Goal: Find specific page/section: Find specific page/section

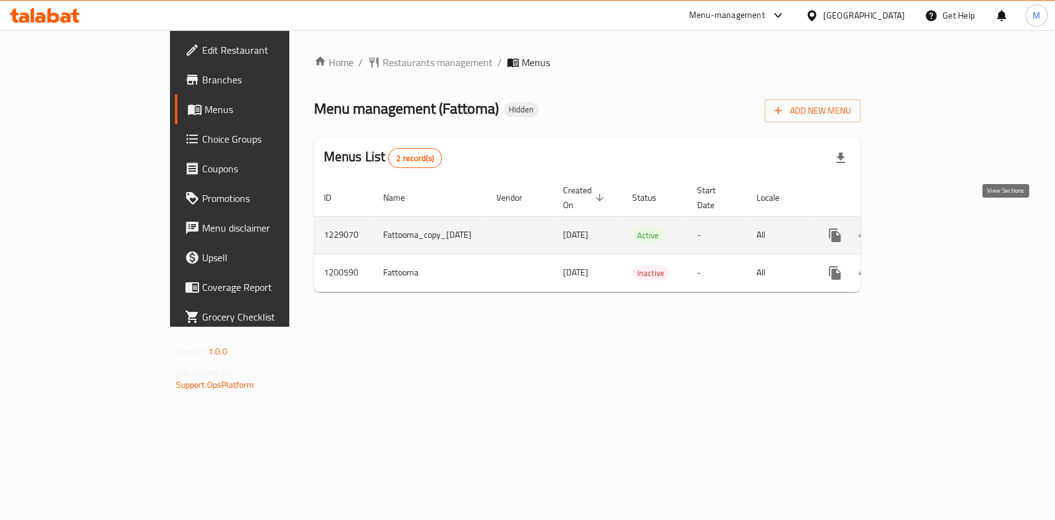
click at [931, 228] on icon "enhanced table" at bounding box center [923, 235] width 15 height 15
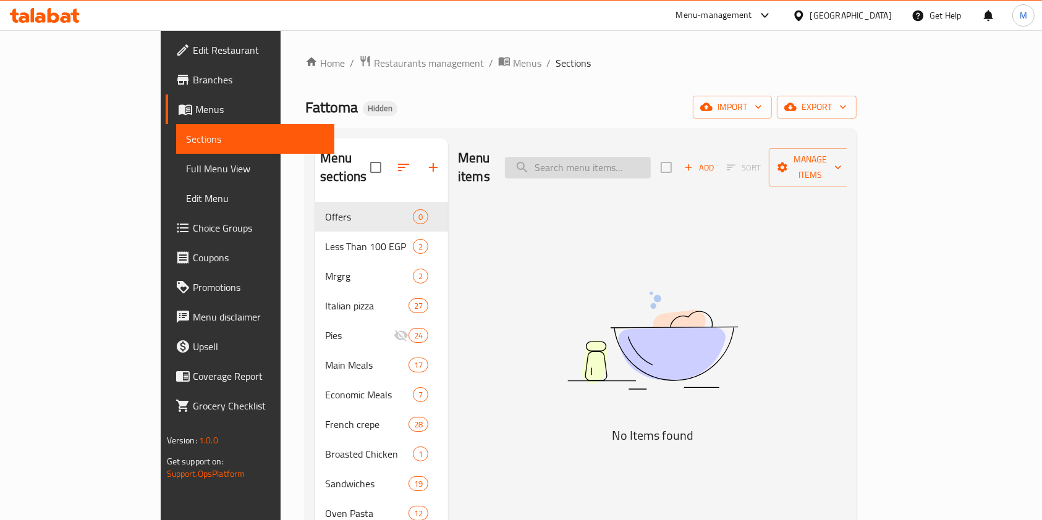
click at [588, 159] on input "search" at bounding box center [578, 168] width 146 height 22
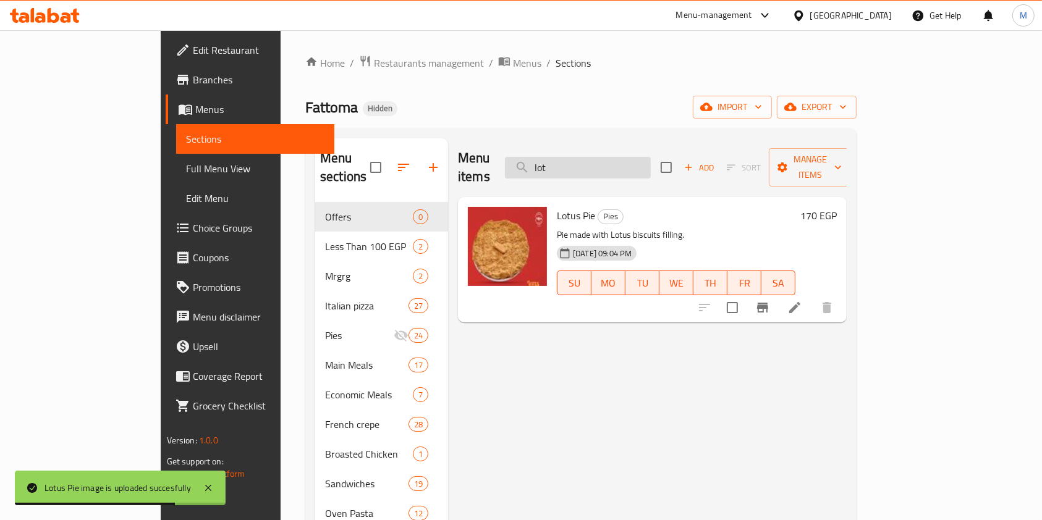
drag, startPoint x: 614, startPoint y: 161, endPoint x: 586, endPoint y: 163, distance: 27.9
click at [586, 163] on input "lot" at bounding box center [578, 168] width 146 height 22
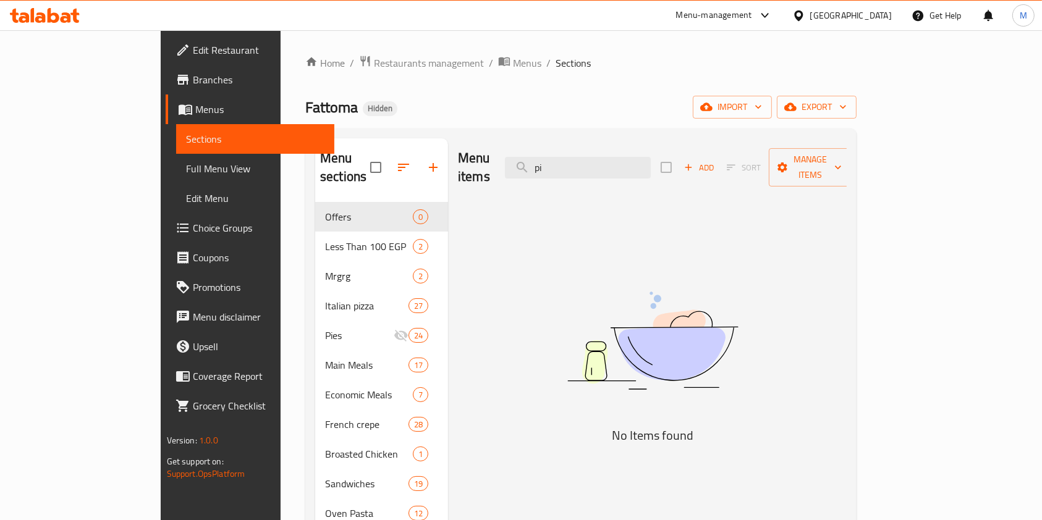
type input "p"
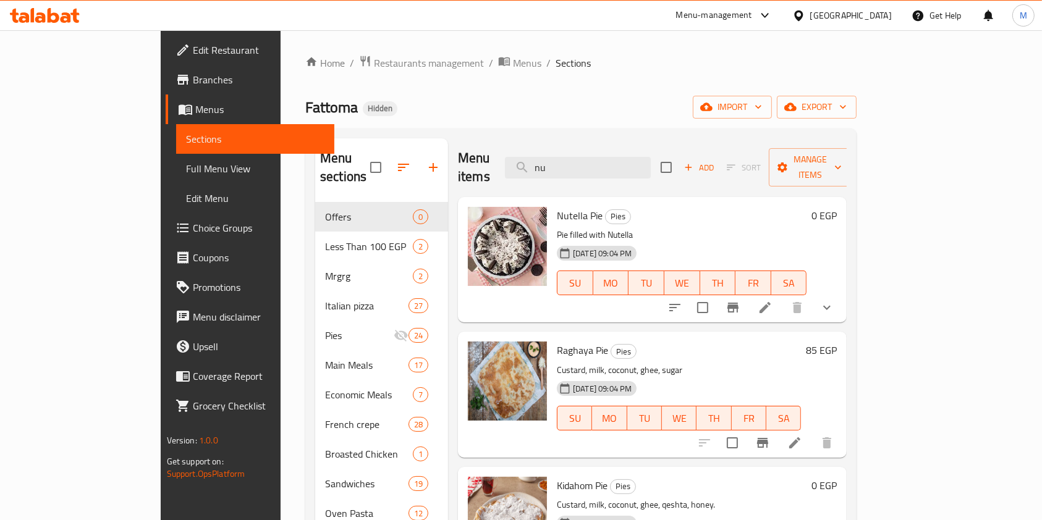
type input "nu"
drag, startPoint x: 616, startPoint y: 159, endPoint x: 582, endPoint y: 153, distance: 35.1
click at [582, 157] on input "nu" at bounding box center [578, 168] width 146 height 22
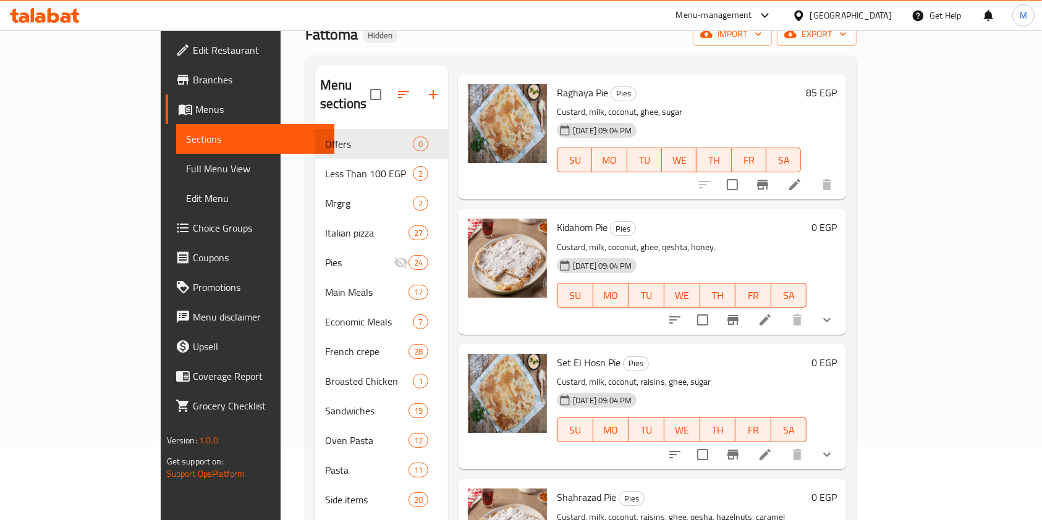
scroll to position [6, 0]
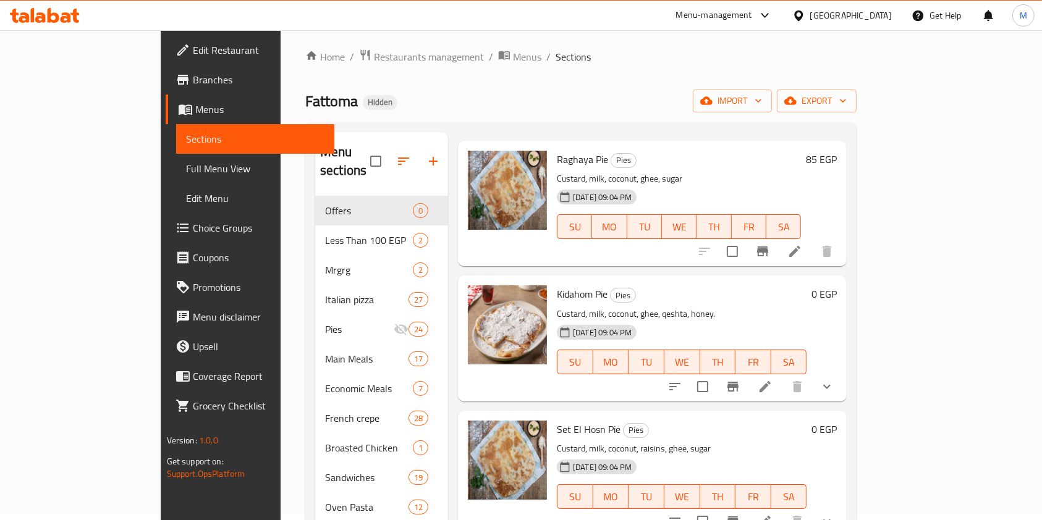
type input "cust"
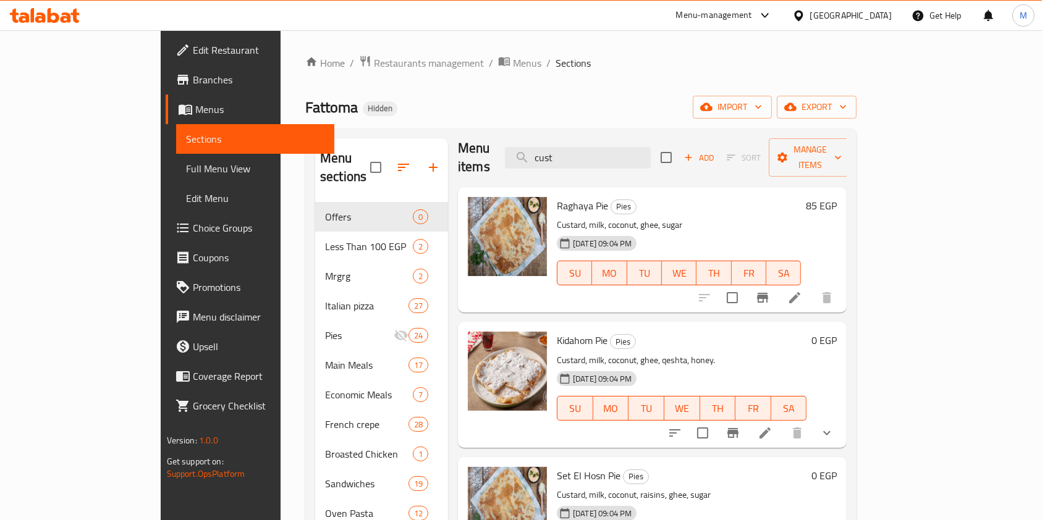
scroll to position [0, 0]
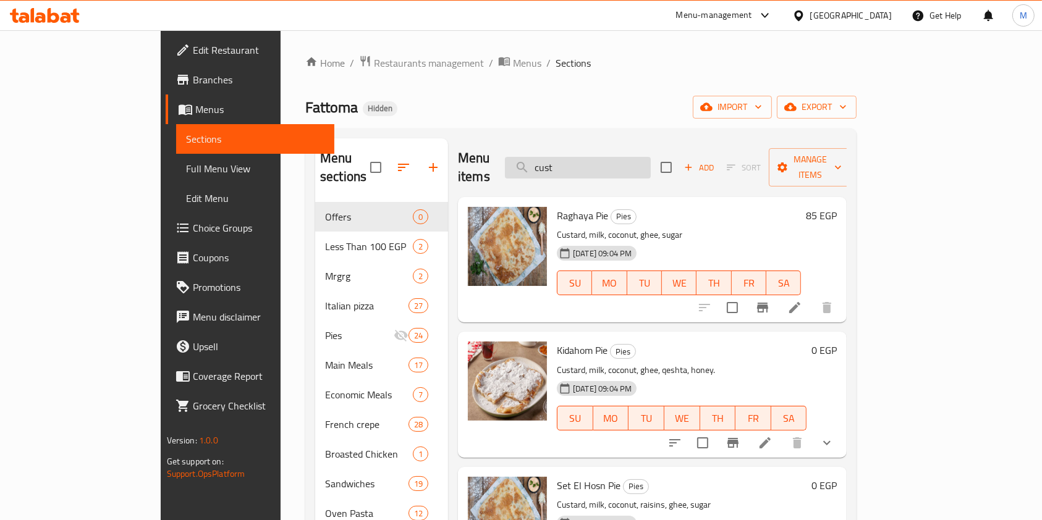
click at [651, 161] on input "cust" at bounding box center [578, 168] width 146 height 22
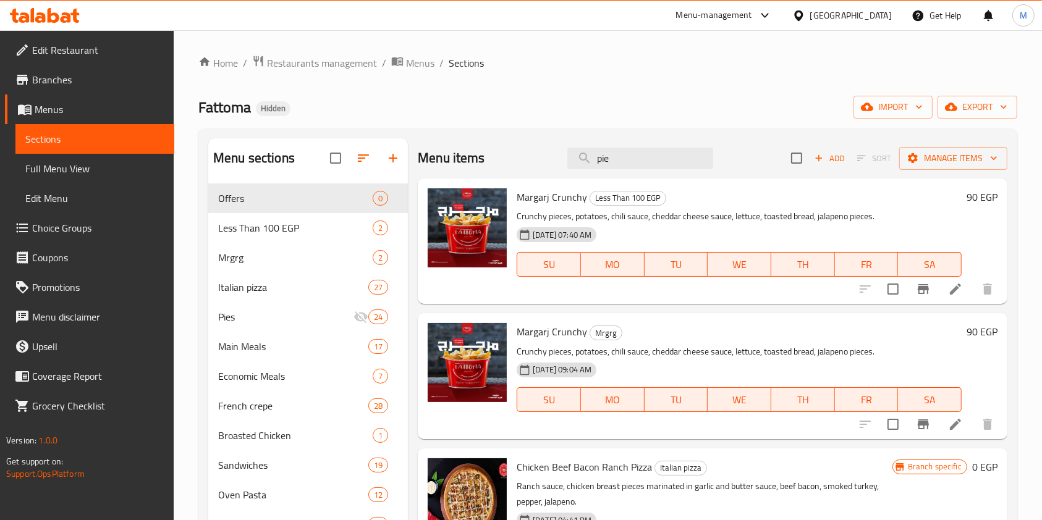
type input "pie"
click at [627, 149] on input "pie" at bounding box center [640, 159] width 146 height 22
click at [625, 154] on input "pie" at bounding box center [640, 159] width 146 height 22
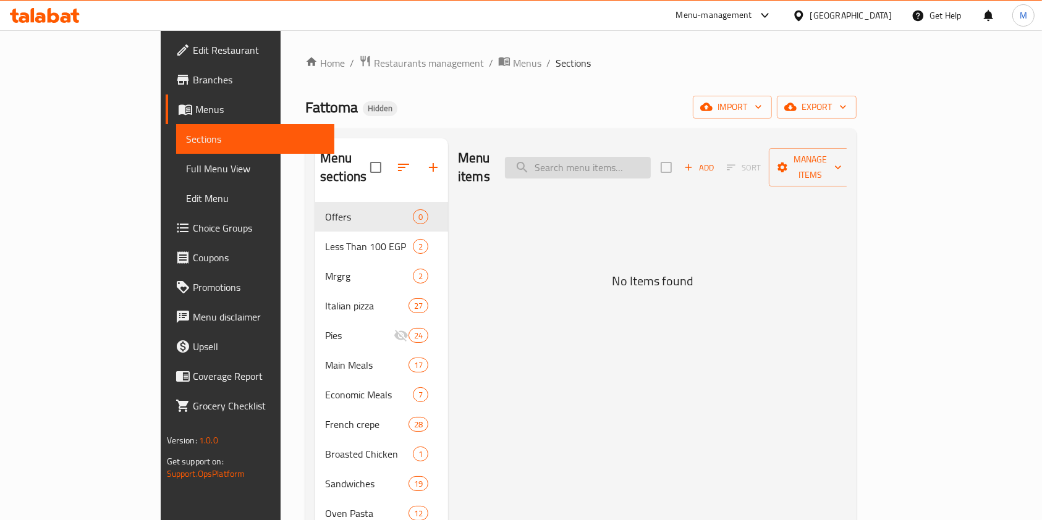
type input "u"
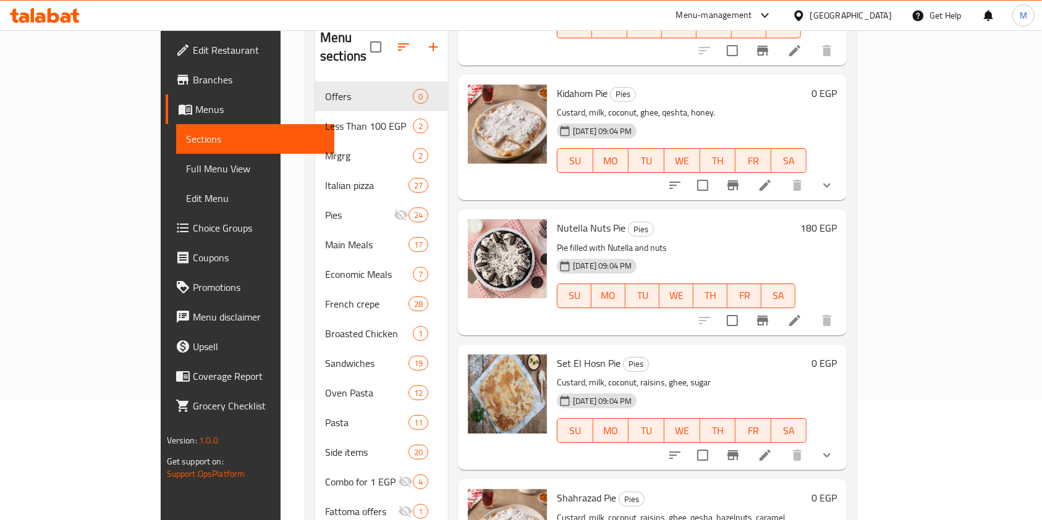
scroll to position [273, 0]
type input "nut"
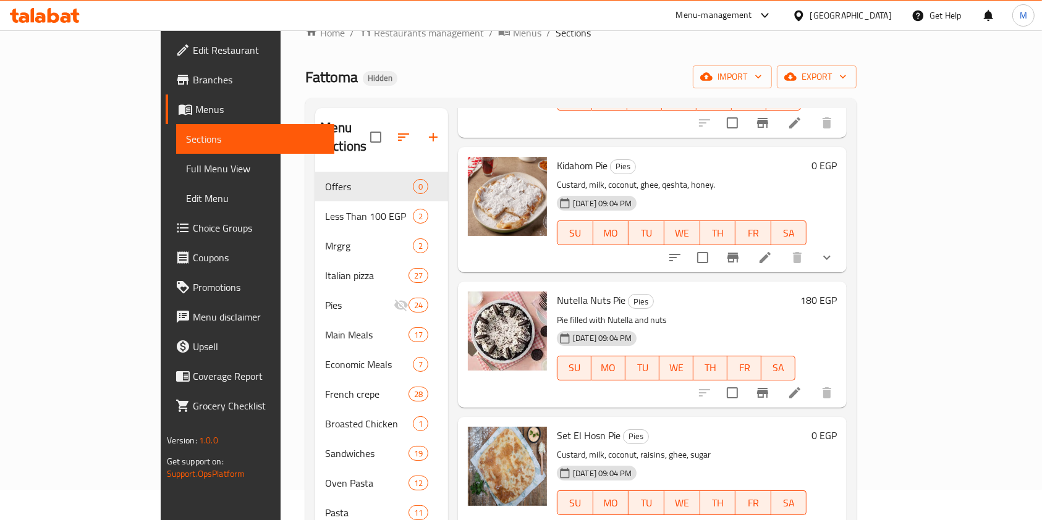
scroll to position [0, 0]
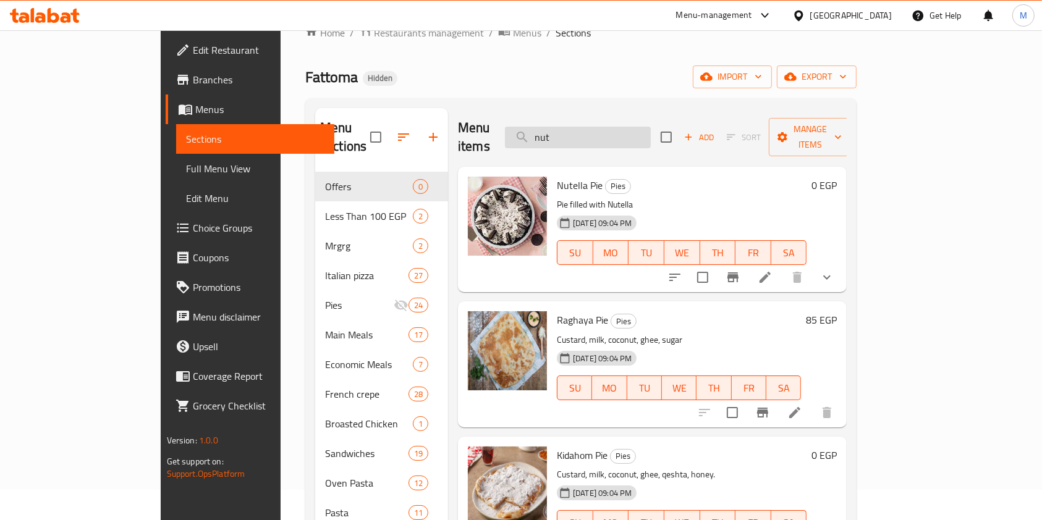
click at [648, 127] on input "nut" at bounding box center [578, 138] width 146 height 22
click at [621, 138] on input "nut" at bounding box center [578, 138] width 146 height 22
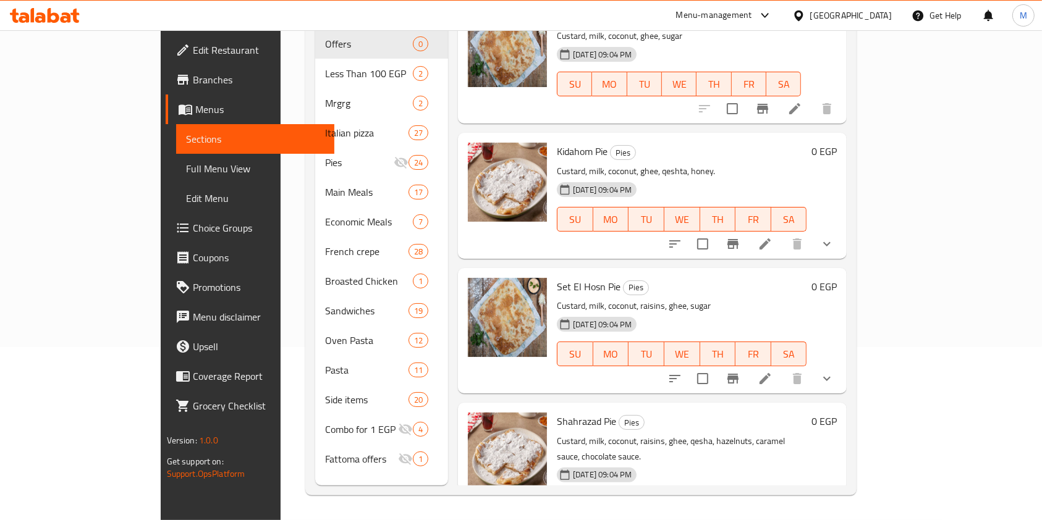
scroll to position [20, 0]
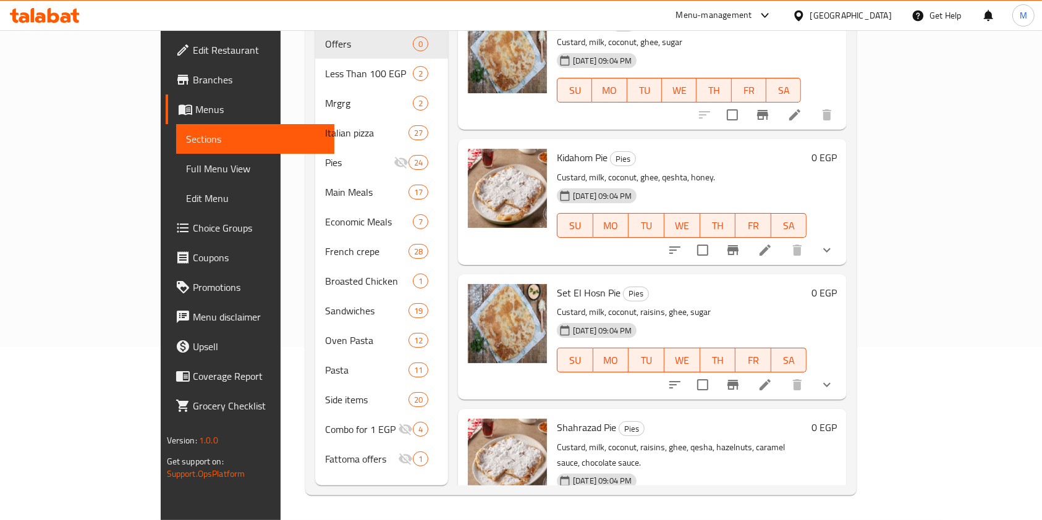
type input "cus"
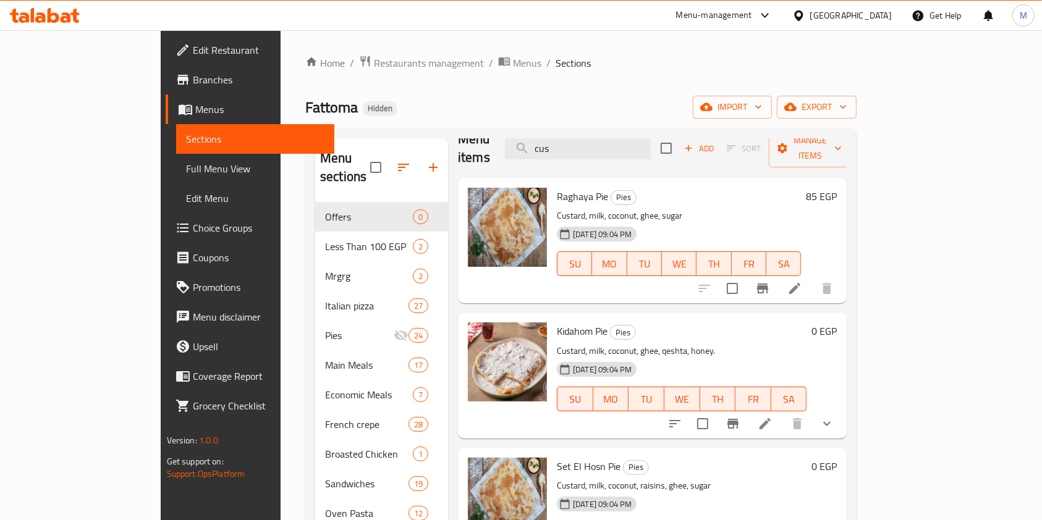
scroll to position [0, 0]
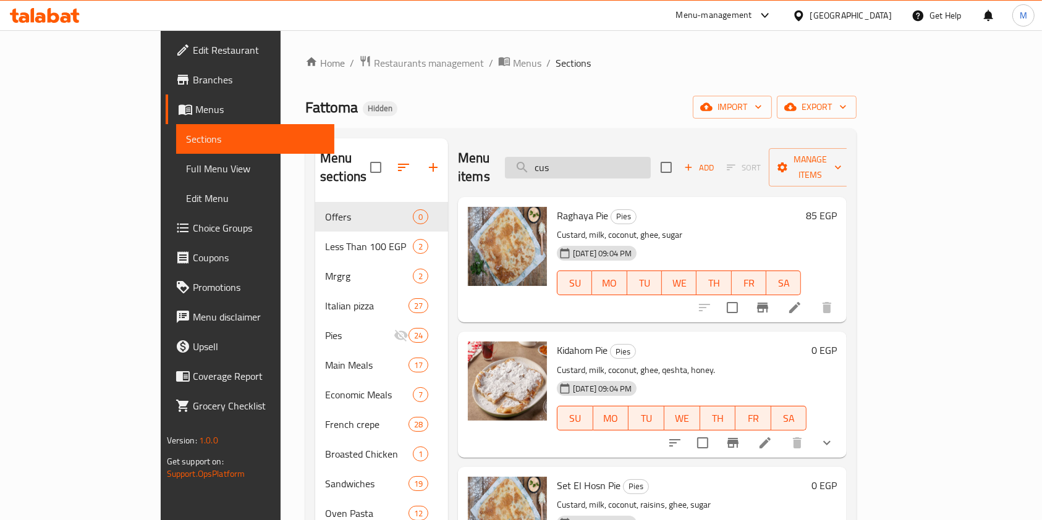
click at [633, 161] on input "cus" at bounding box center [578, 168] width 146 height 22
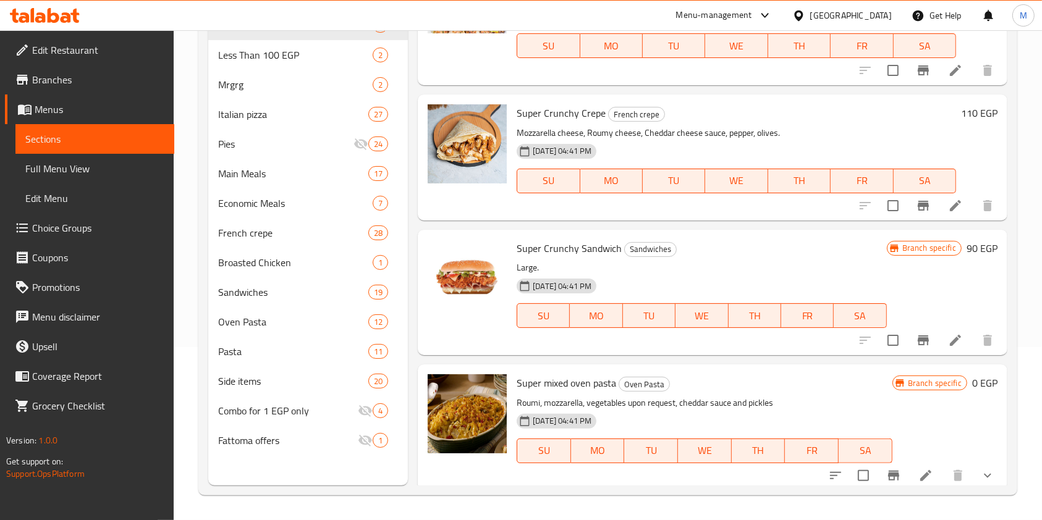
scroll to position [336, 0]
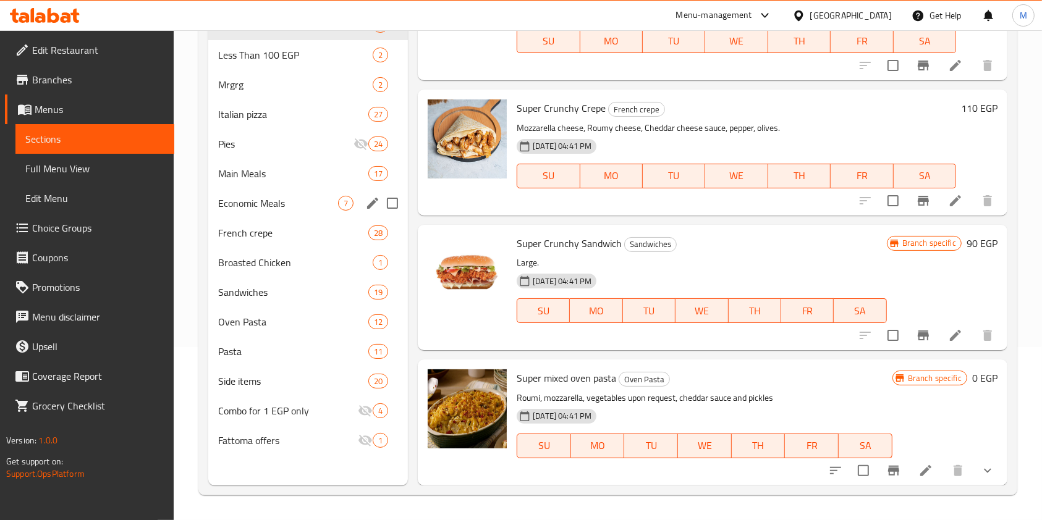
type input "super"
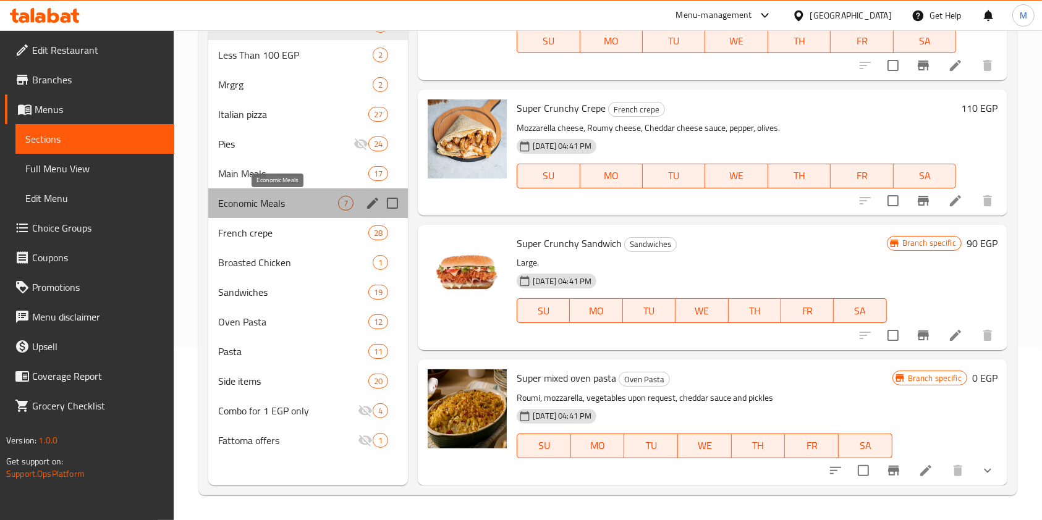
click at [285, 201] on span "Economic Meals" at bounding box center [278, 203] width 120 height 15
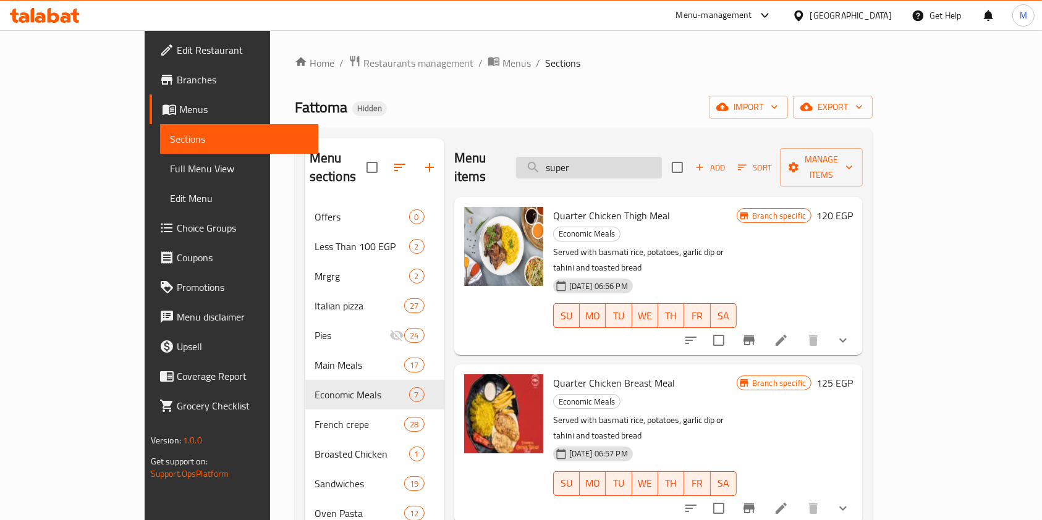
click at [653, 157] on input "super" at bounding box center [589, 168] width 146 height 22
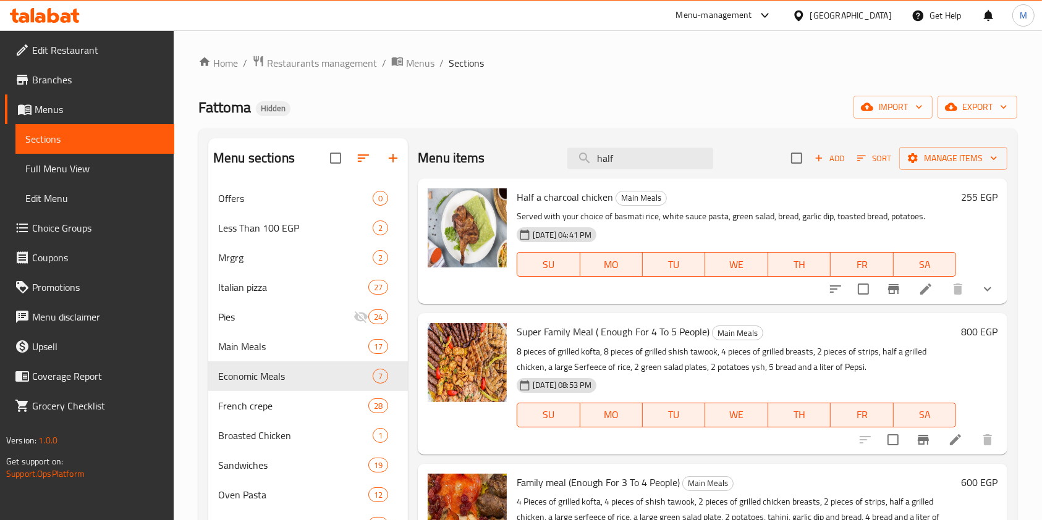
type input "half"
click at [611, 169] on div "Menu items half Add Sort Manage items" at bounding box center [713, 158] width 590 height 40
click at [625, 159] on input "half" at bounding box center [640, 159] width 146 height 22
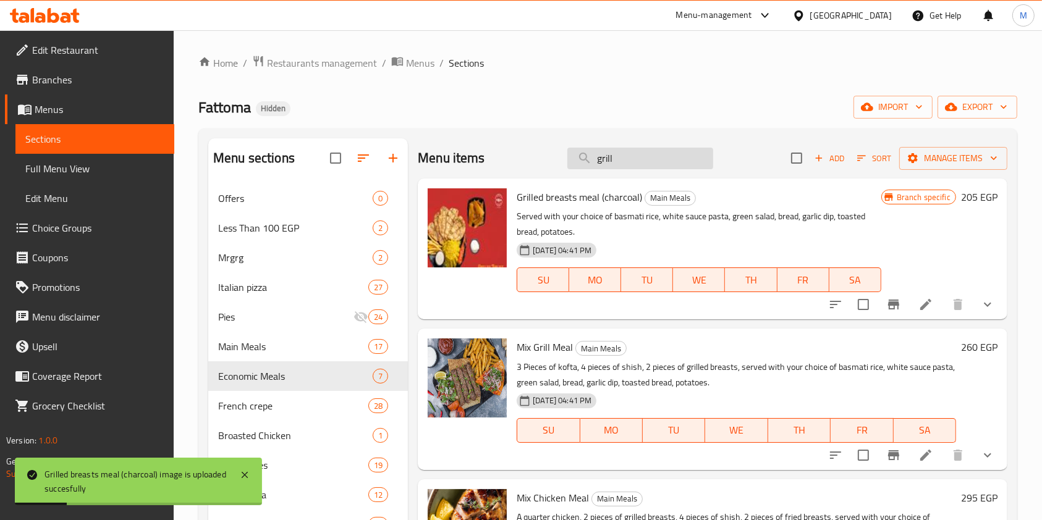
click at [633, 156] on input "grill" at bounding box center [640, 159] width 146 height 22
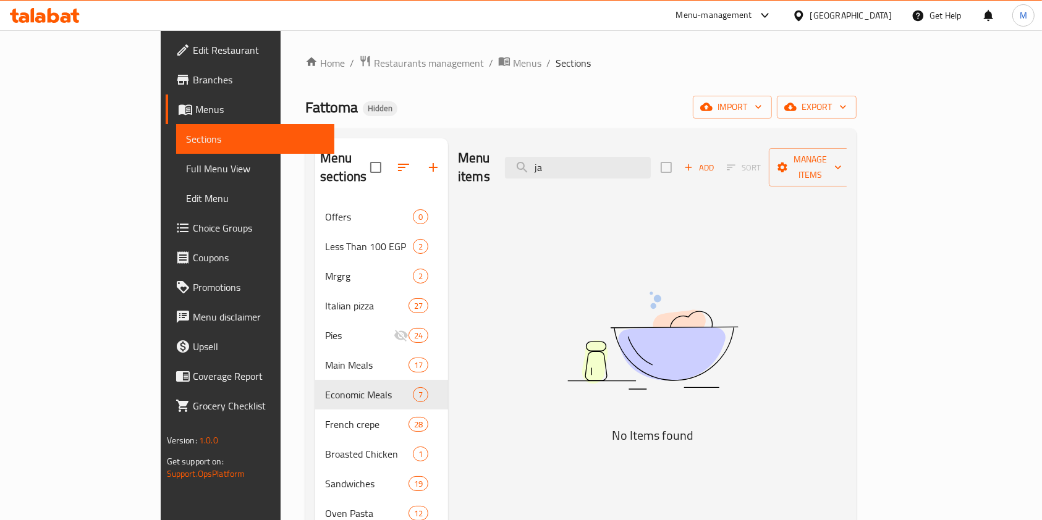
type input "j"
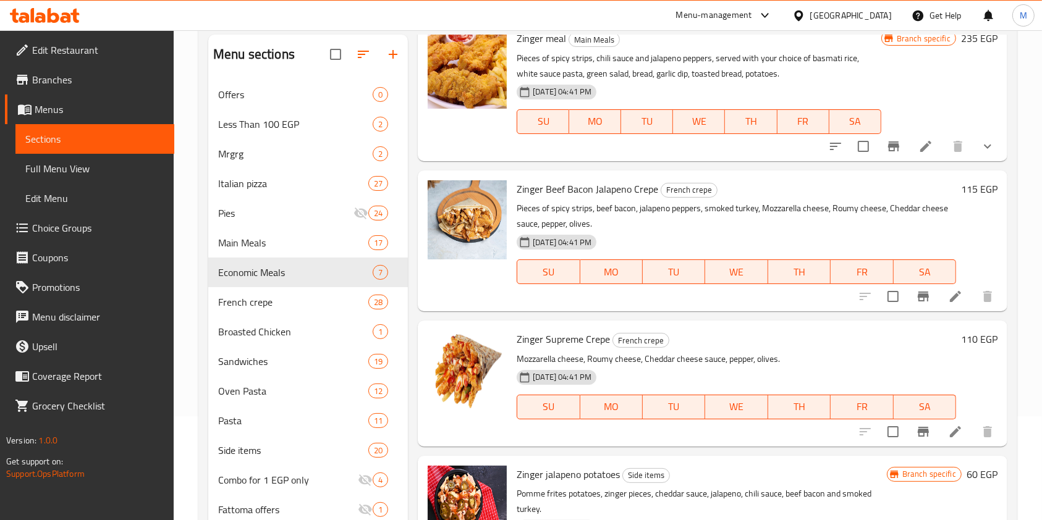
scroll to position [480, 0]
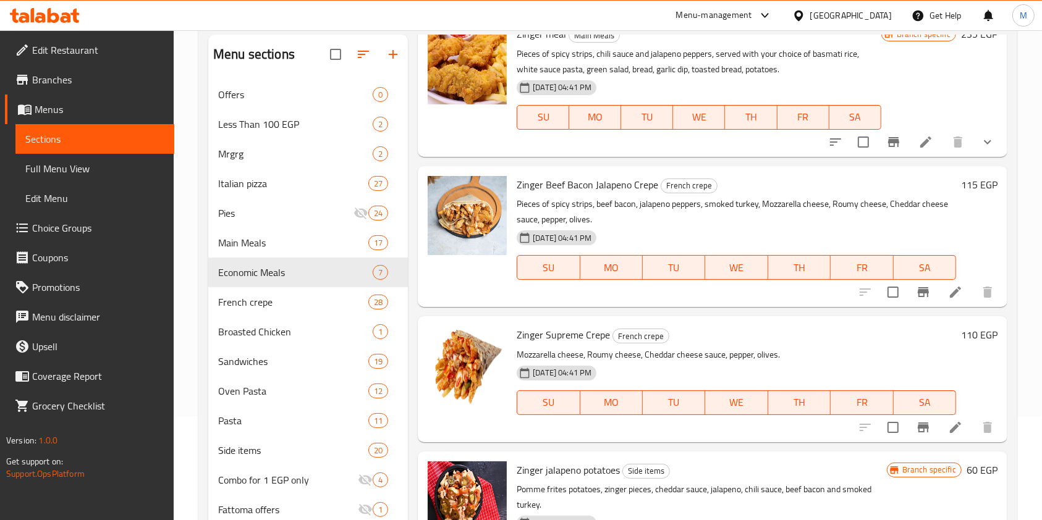
type input "zinger"
click at [245, 89] on span "Offers" at bounding box center [278, 94] width 120 height 15
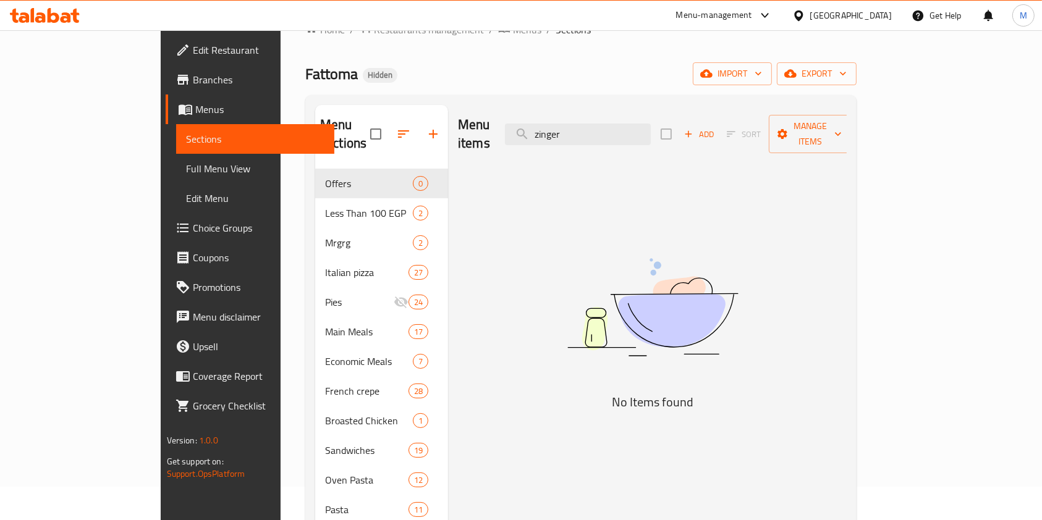
scroll to position [25, 0]
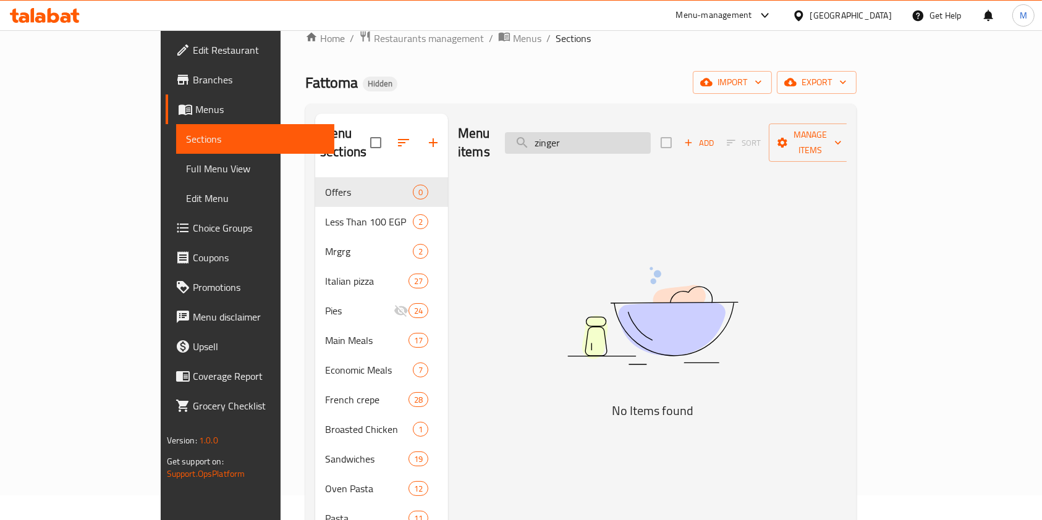
click at [642, 132] on input "zinger" at bounding box center [578, 143] width 146 height 22
type input ";"
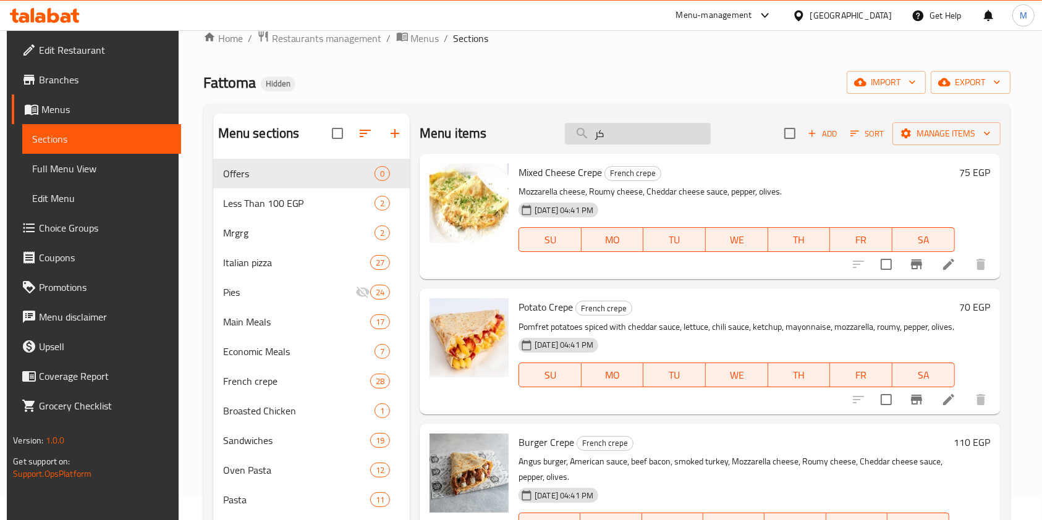
type input "ك"
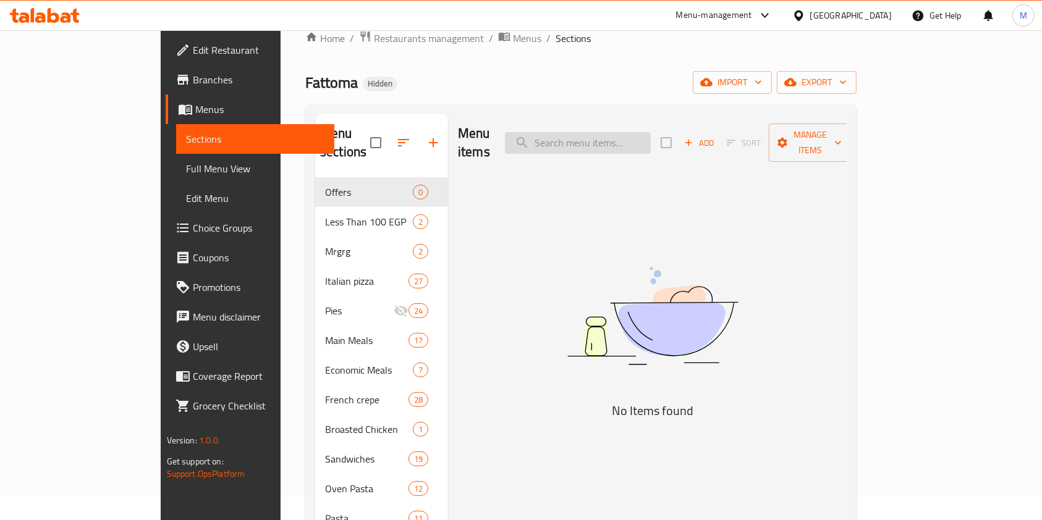
click at [597, 132] on input "search" at bounding box center [578, 143] width 146 height 22
type input "s"
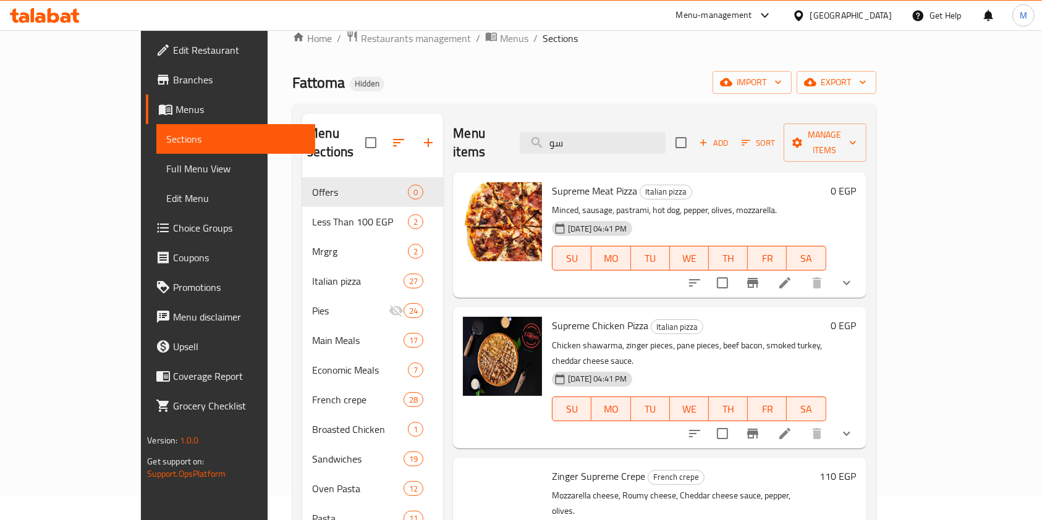
type input "س"
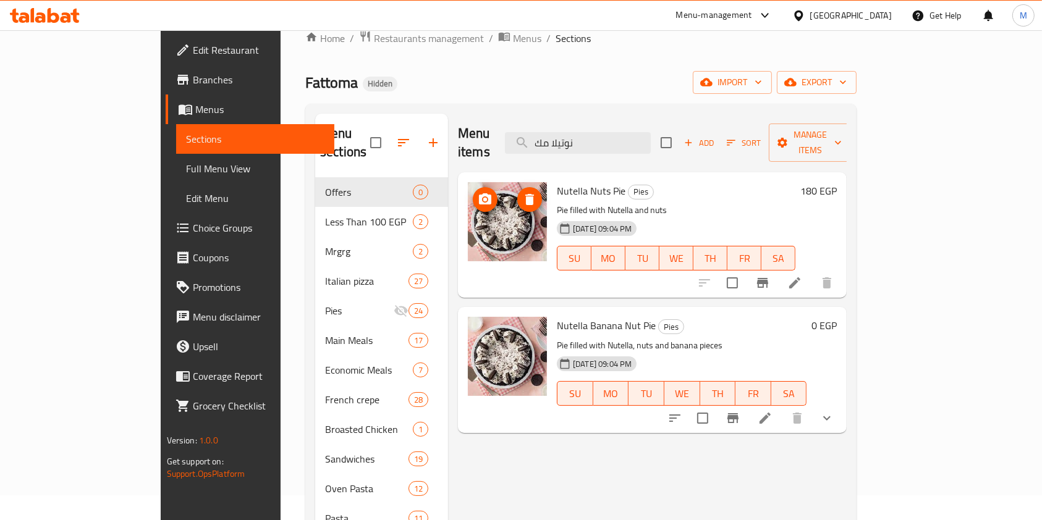
type input "نوتيلا مك"
click at [468, 216] on img at bounding box center [507, 221] width 79 height 79
click at [62, 12] on icon at bounding box center [45, 15] width 70 height 15
